Goal: Go to known website: Access a specific website the user already knows

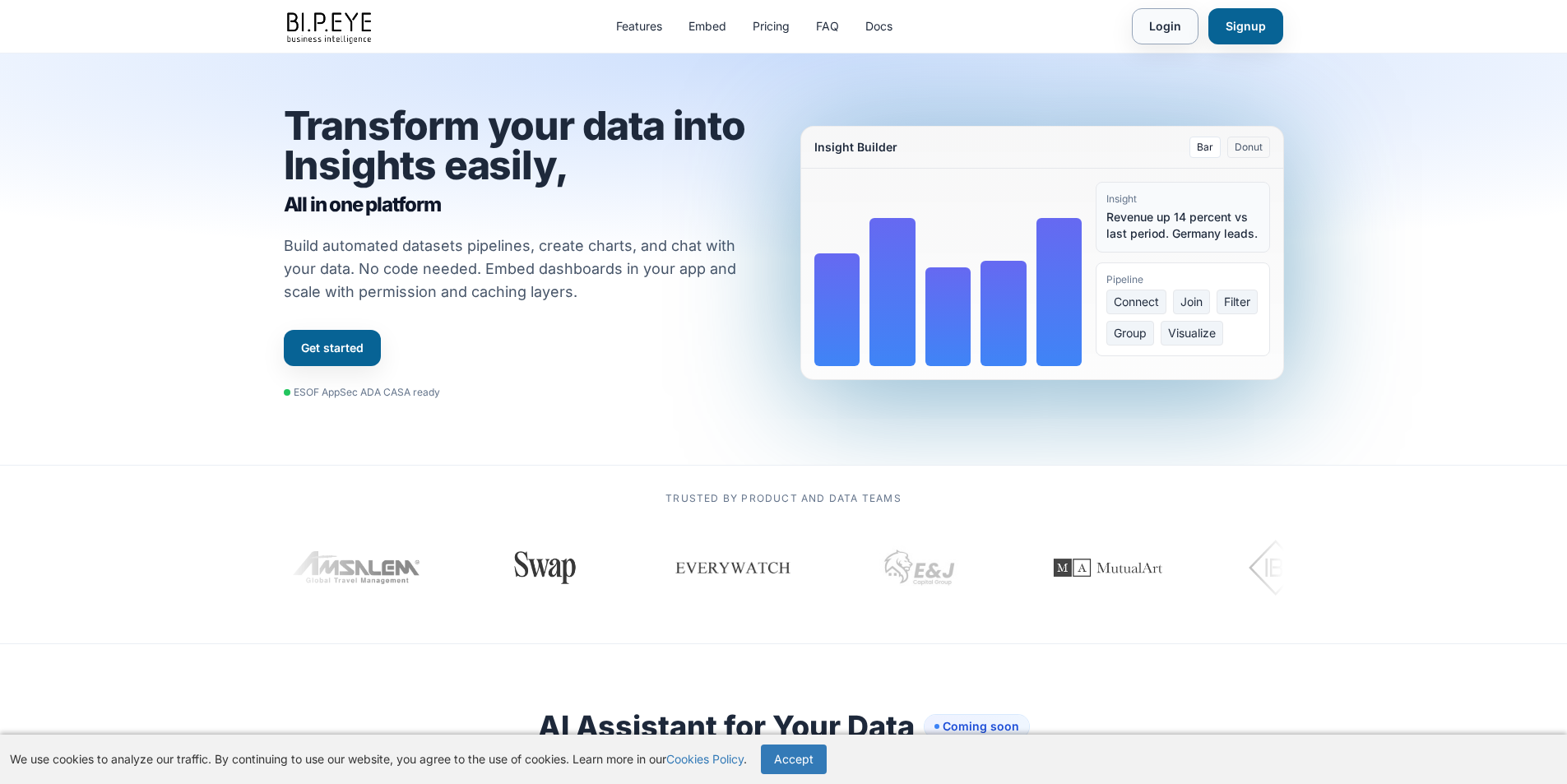
click at [1161, 30] on link "Login" at bounding box center [1165, 26] width 67 height 36
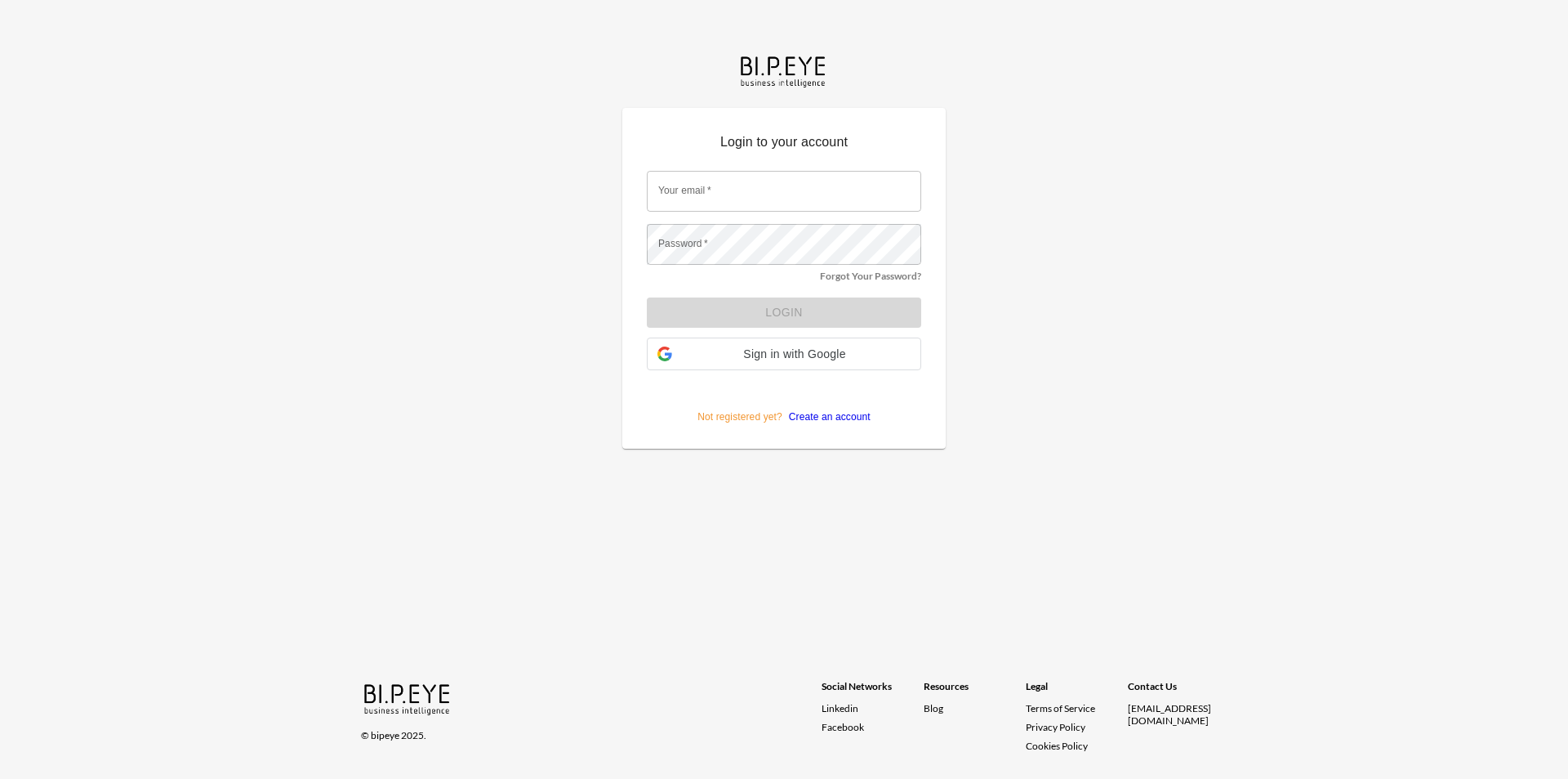
click at [739, 204] on input "Your email   *" at bounding box center [784, 191] width 275 height 41
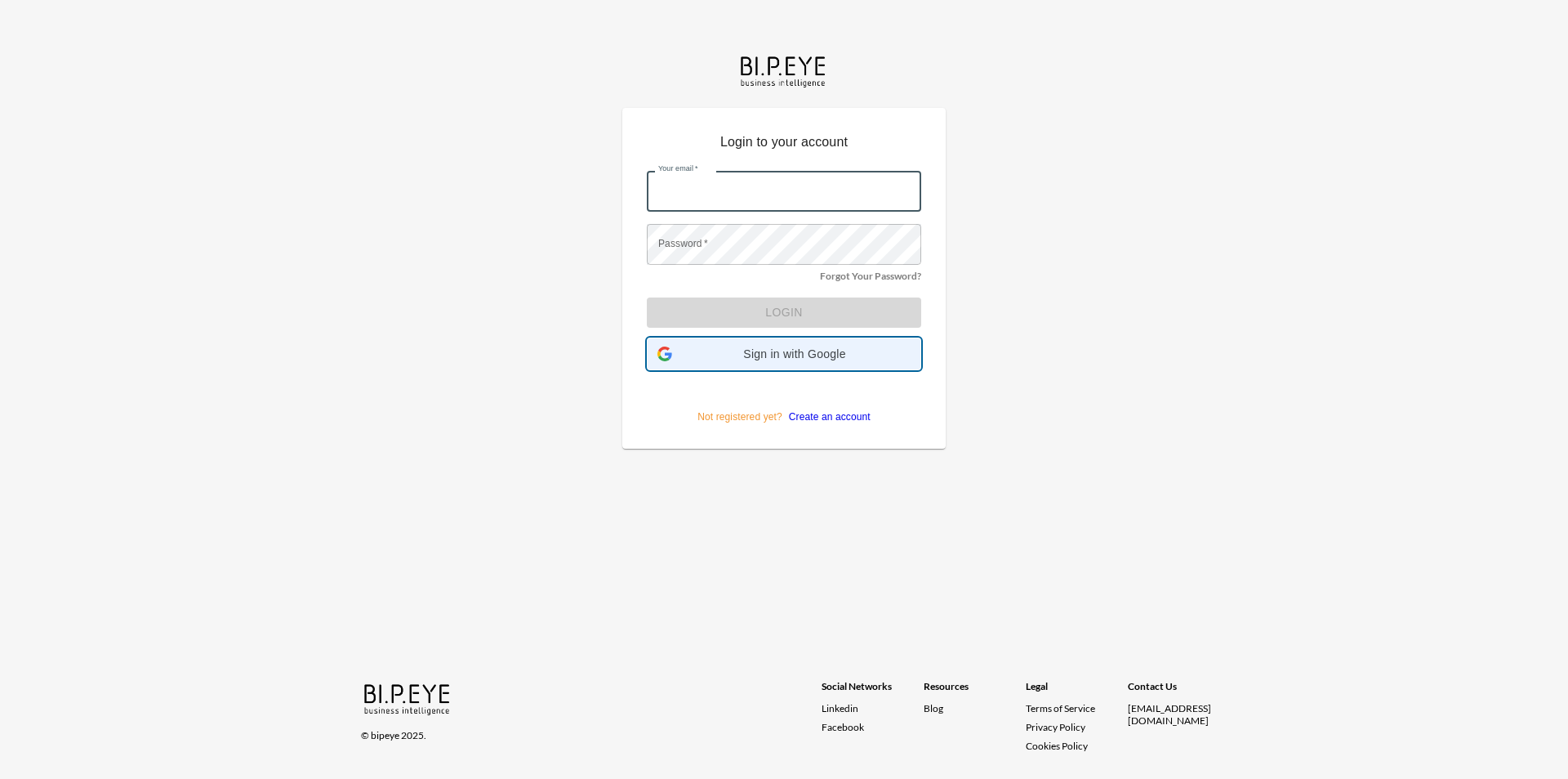
click at [701, 361] on div "Sign in with Google Sign in with Google. Opens in new tab" at bounding box center [784, 353] width 253 height 31
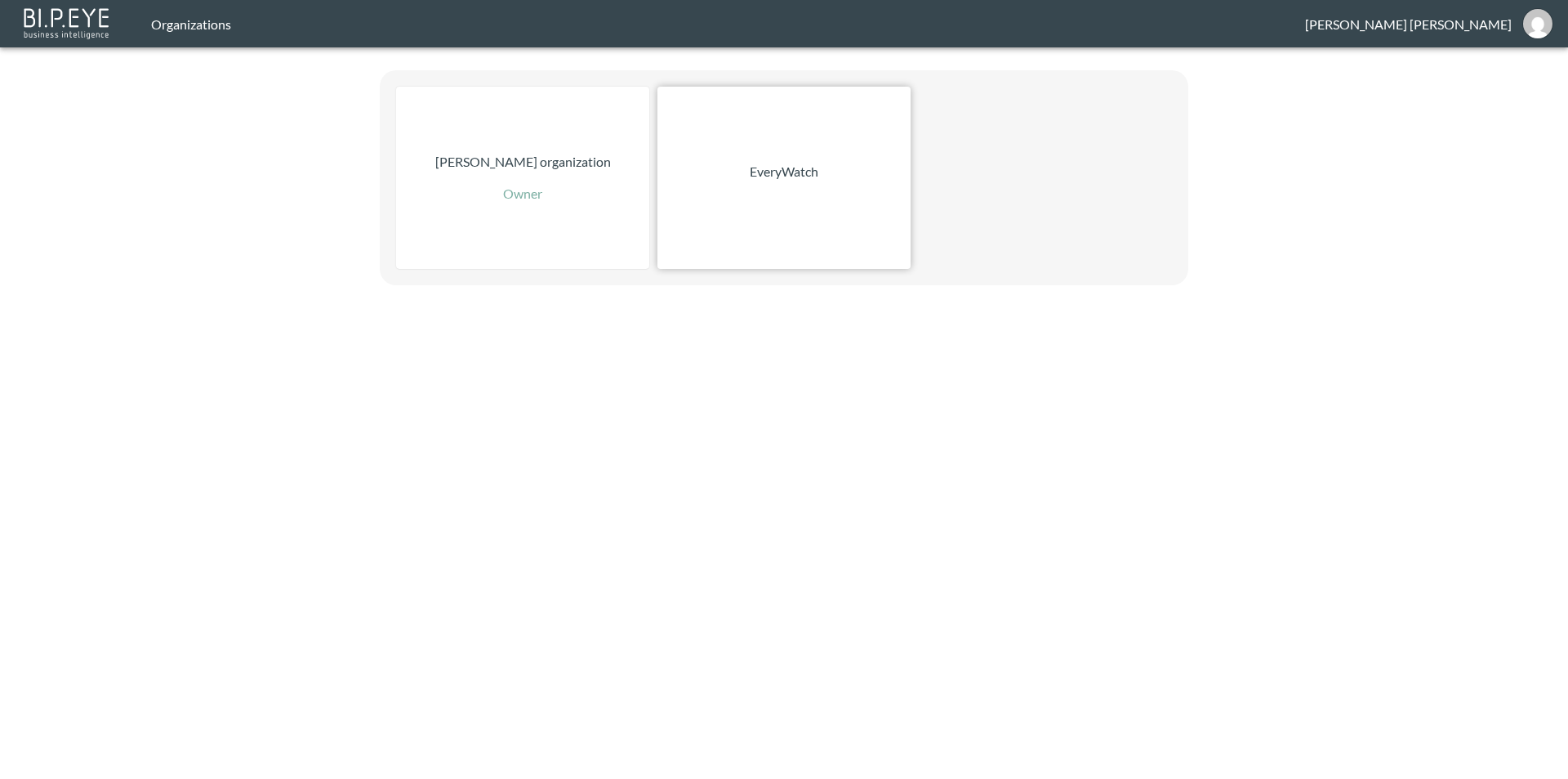
click at [843, 209] on div "EveryWatch" at bounding box center [784, 178] width 253 height 182
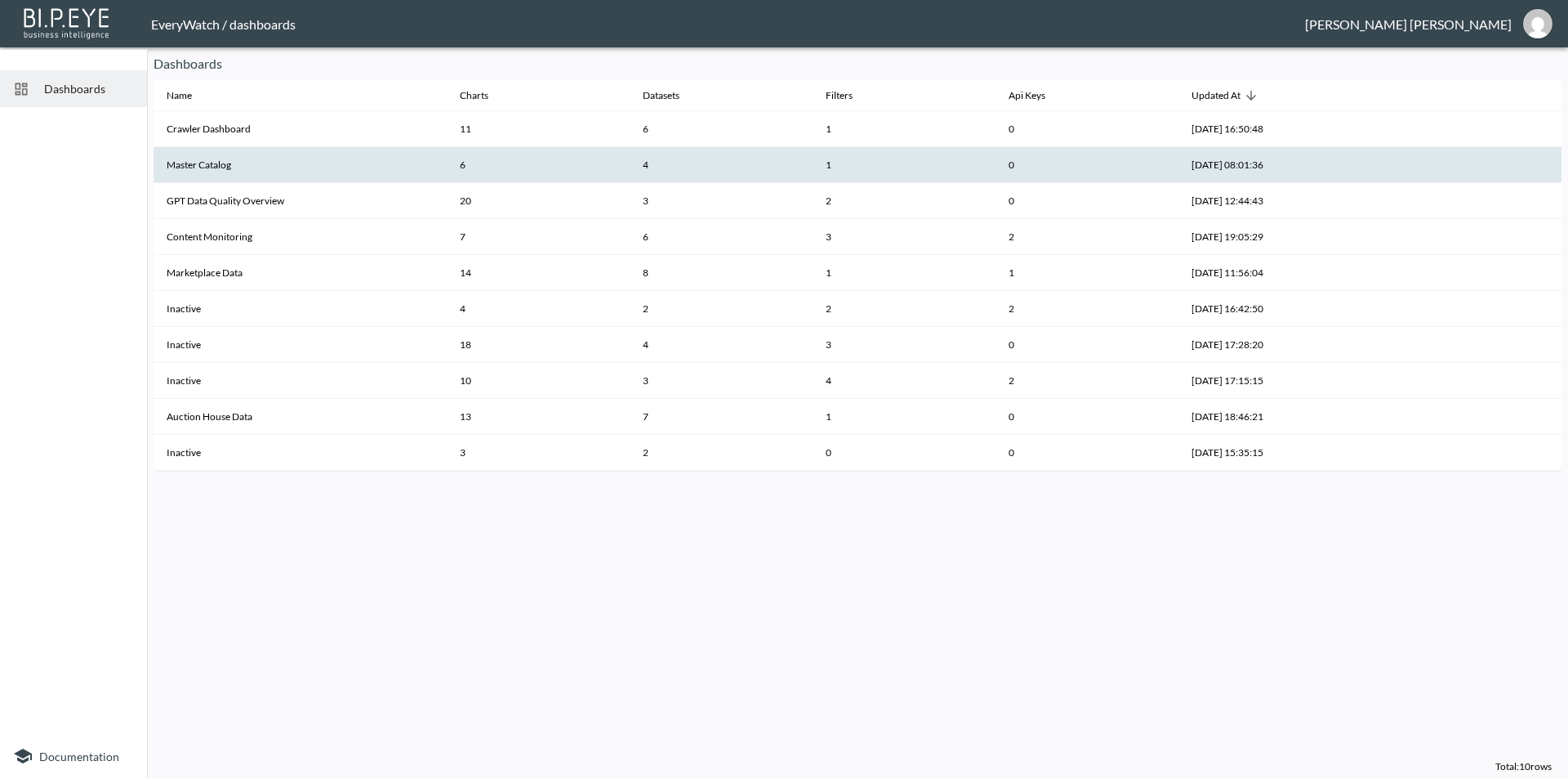
click at [186, 169] on th "Master Catalog" at bounding box center [300, 165] width 293 height 36
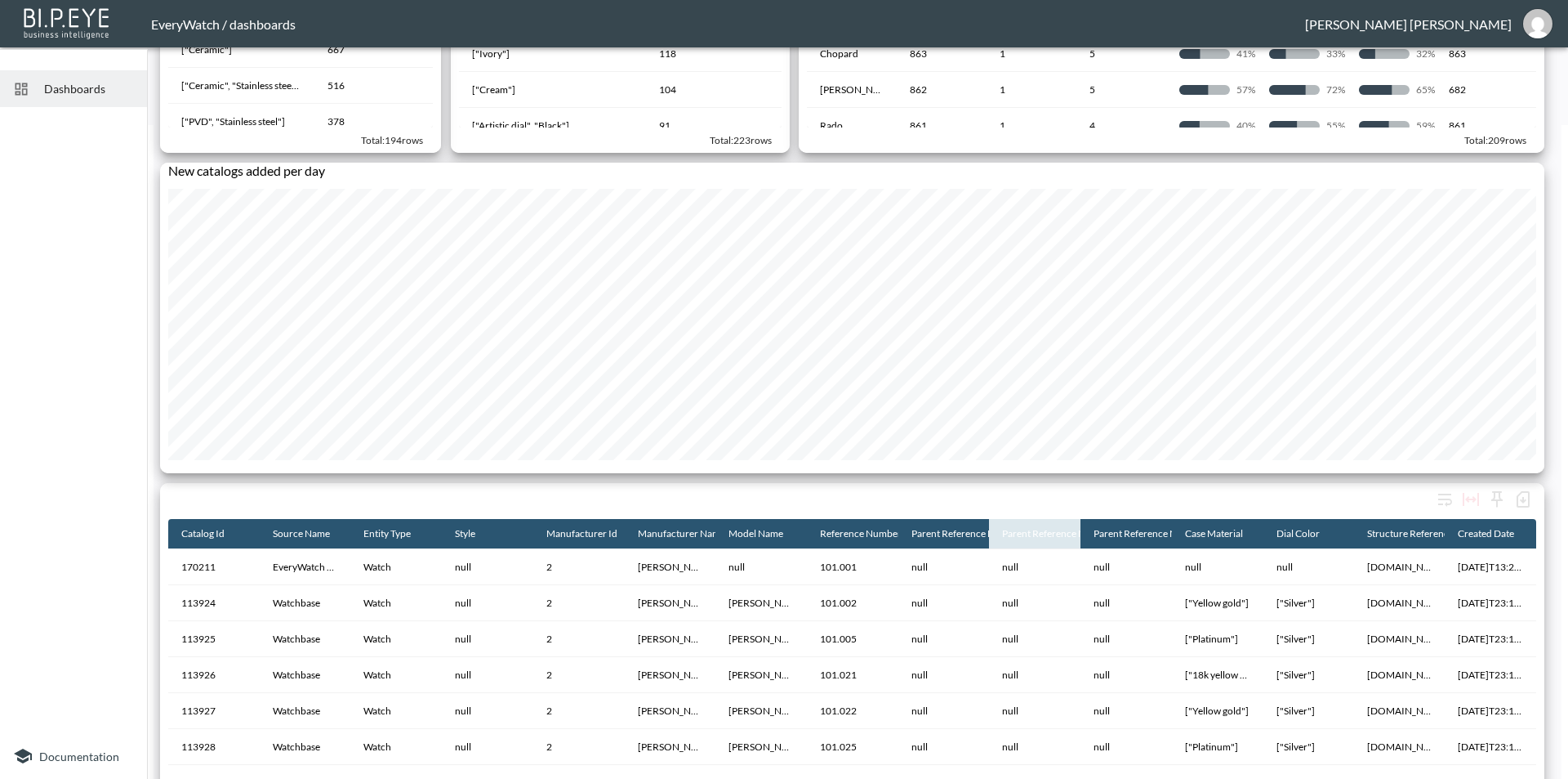
scroll to position [409, 0]
